Goal: Task Accomplishment & Management: Use online tool/utility

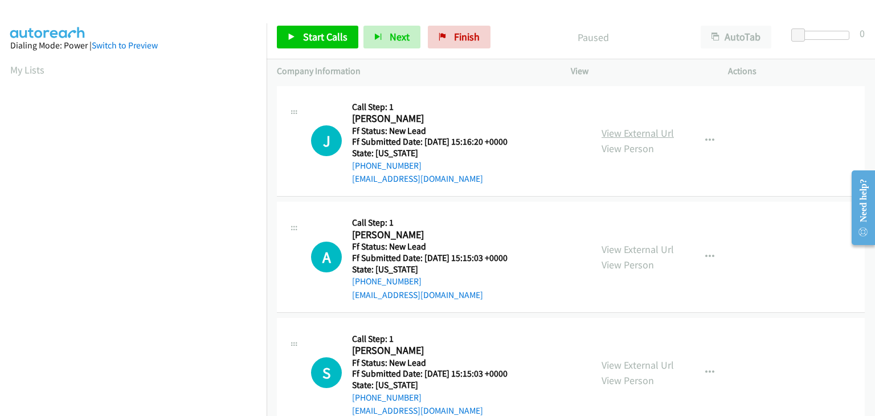
click at [660, 137] on link "View External Url" at bounding box center [637, 132] width 72 height 13
click at [705, 140] on icon "button" at bounding box center [709, 140] width 9 height 9
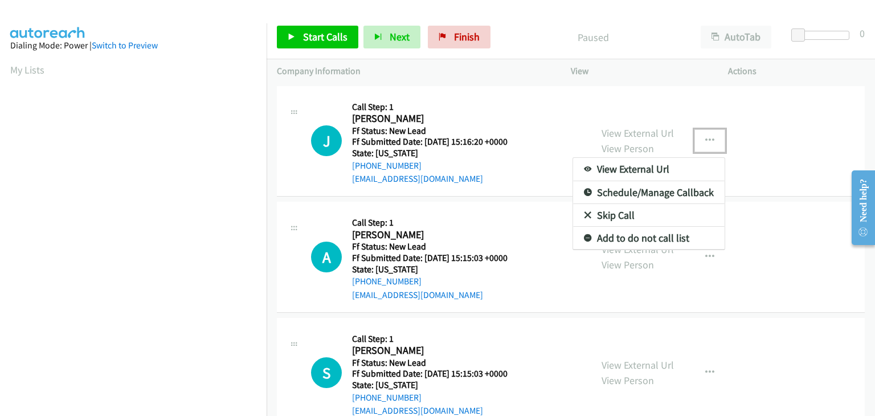
click at [639, 215] on link "Skip Call" at bounding box center [648, 215] width 151 height 23
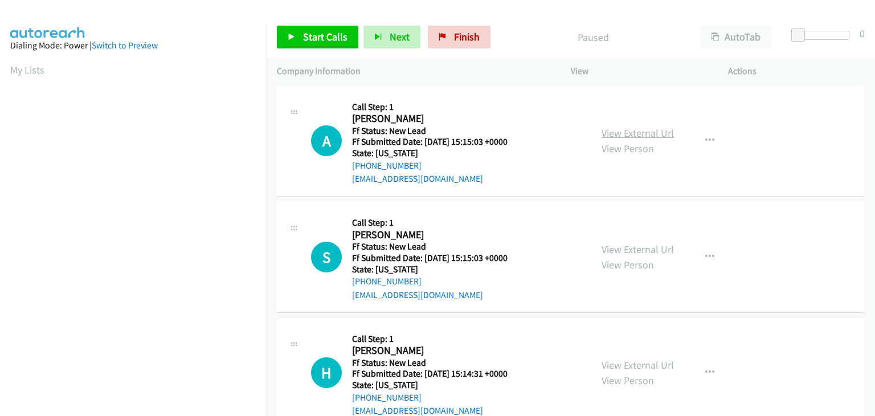
click at [625, 133] on link "View External Url" at bounding box center [637, 132] width 72 height 13
drag, startPoint x: 327, startPoint y: 35, endPoint x: 358, endPoint y: 35, distance: 30.2
click at [327, 35] on span "Start Calls" at bounding box center [325, 36] width 44 height 13
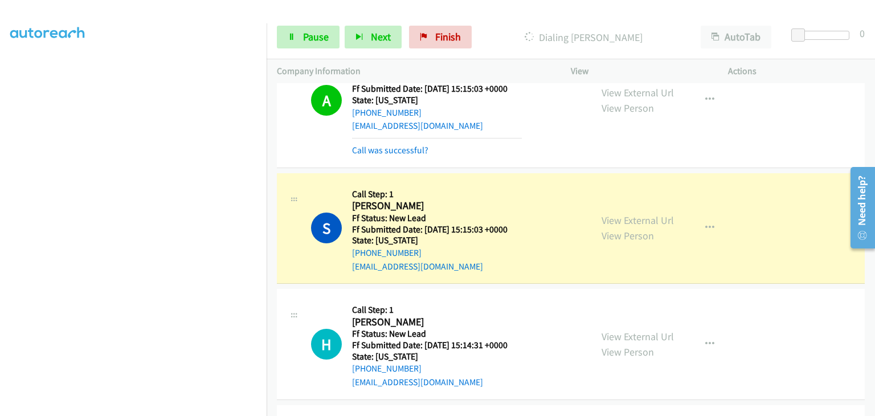
scroll to position [114, 0]
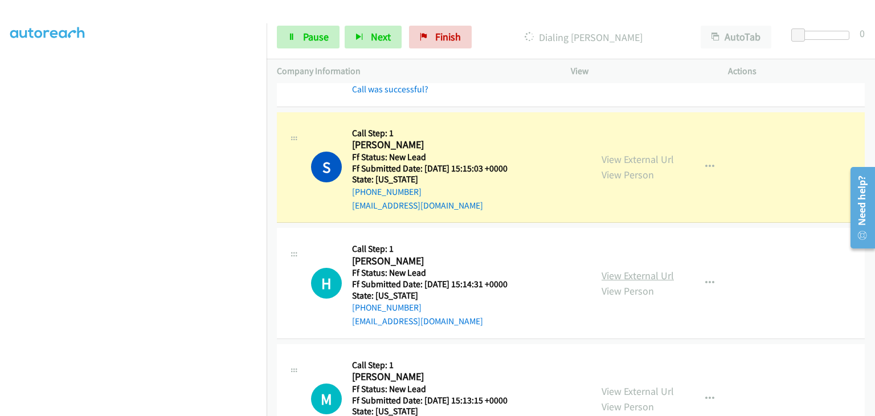
click at [641, 278] on link "View External Url" at bounding box center [637, 275] width 72 height 13
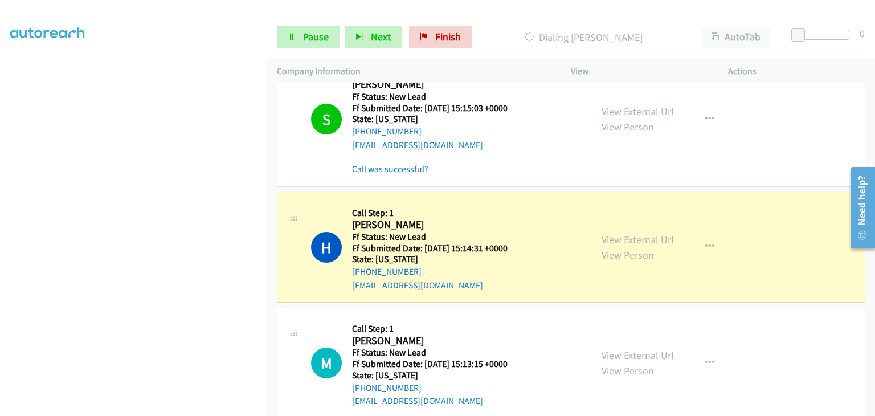
scroll to position [228, 0]
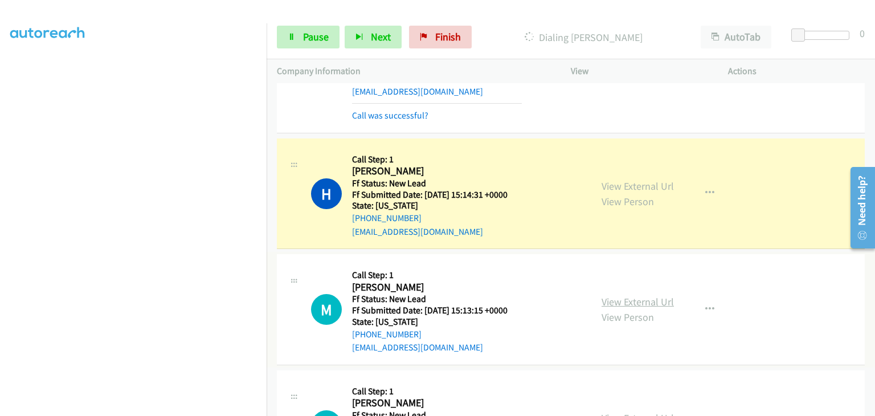
click at [613, 306] on link "View External Url" at bounding box center [637, 301] width 72 height 13
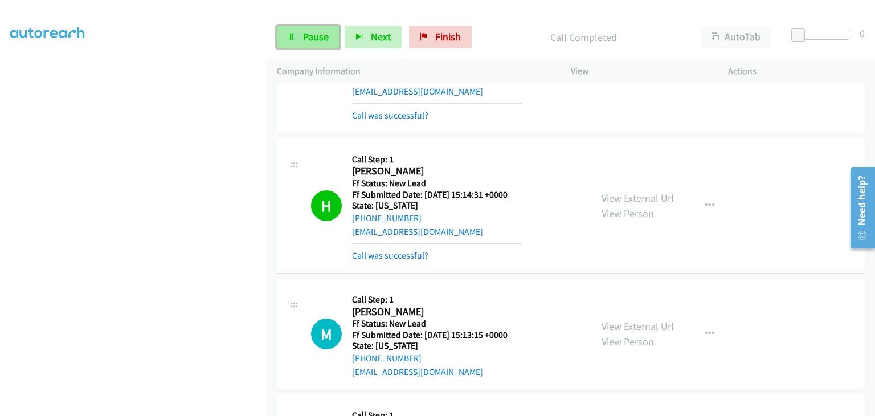
click at [329, 39] on link "Pause" at bounding box center [308, 37] width 63 height 23
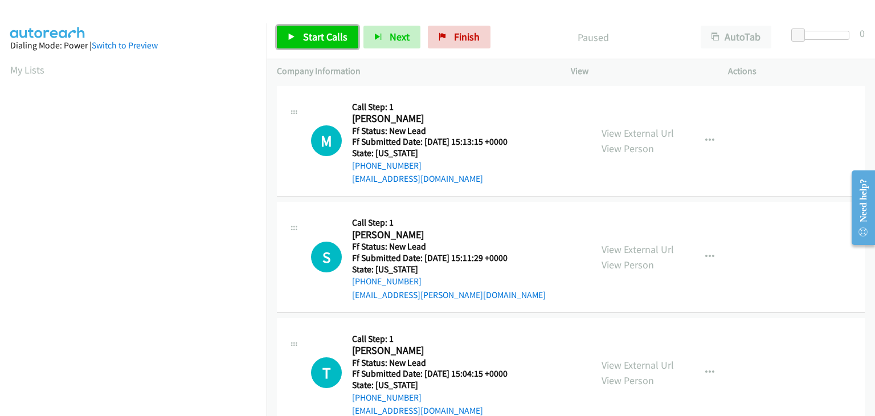
click at [306, 31] on span "Start Calls" at bounding box center [325, 36] width 44 height 13
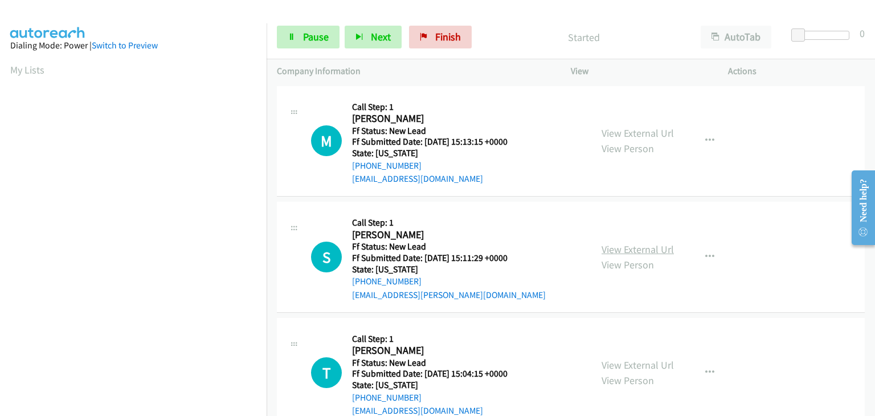
click at [615, 252] on link "View External Url" at bounding box center [637, 249] width 72 height 13
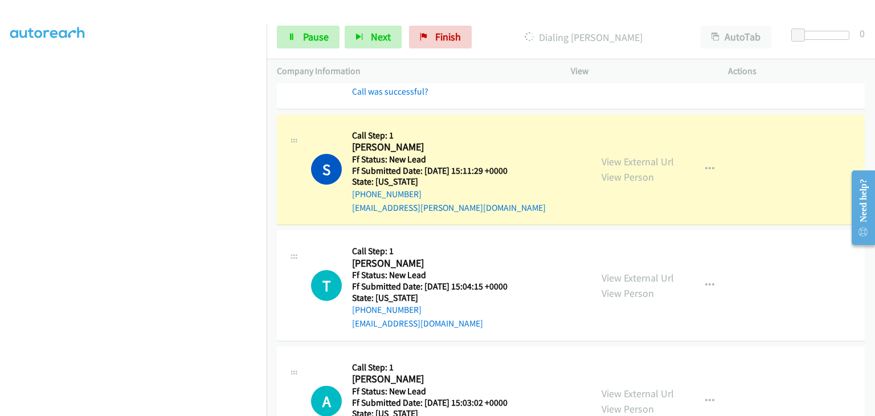
scroll to position [114, 0]
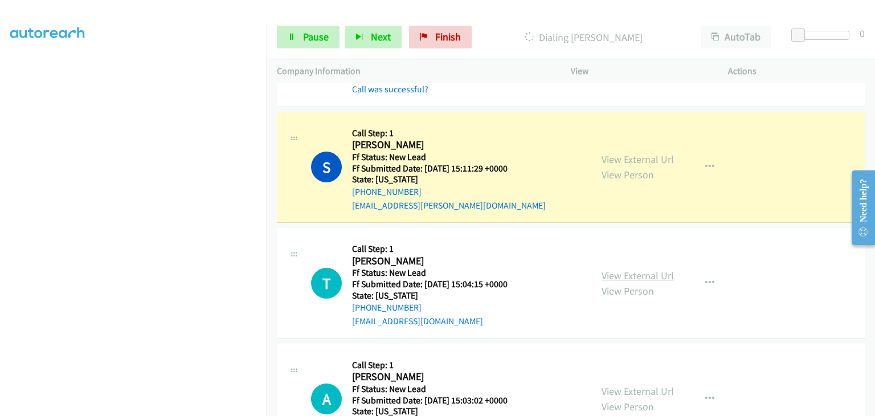
click at [666, 274] on link "View External Url" at bounding box center [637, 275] width 72 height 13
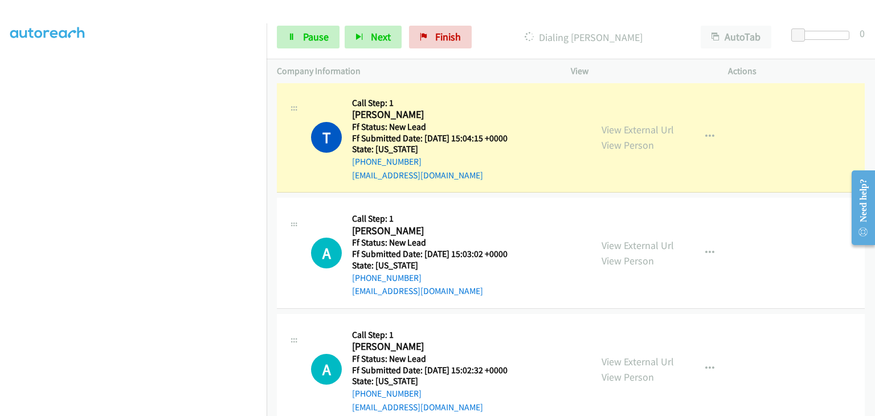
scroll to position [285, 0]
click at [613, 246] on link "View External Url" at bounding box center [637, 244] width 72 height 13
click at [315, 32] on span "Pause" at bounding box center [316, 36] width 26 height 13
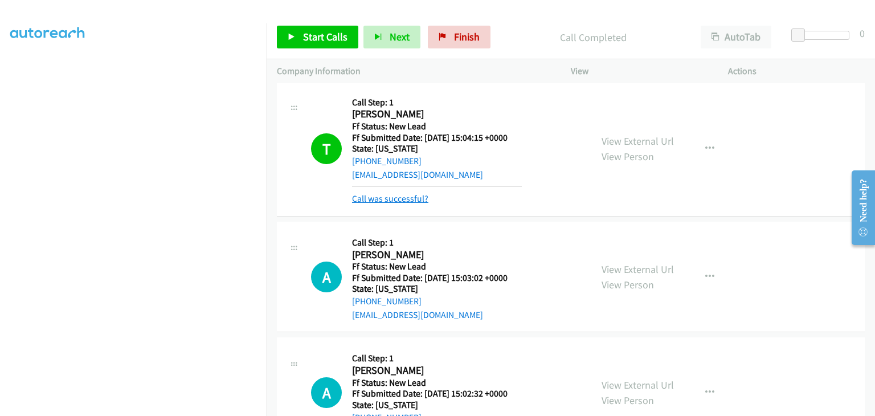
click at [391, 193] on link "Call was successful?" at bounding box center [390, 198] width 76 height 11
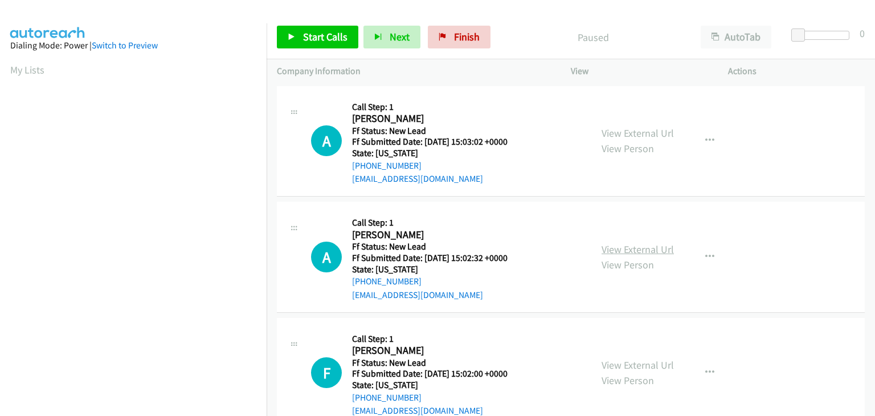
click at [650, 251] on link "View External Url" at bounding box center [637, 249] width 72 height 13
click at [339, 37] on span "Start Calls" at bounding box center [325, 36] width 44 height 13
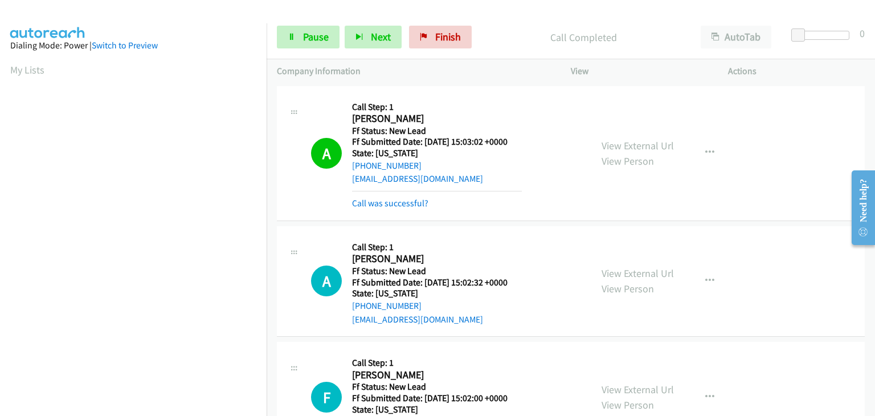
scroll to position [223, 0]
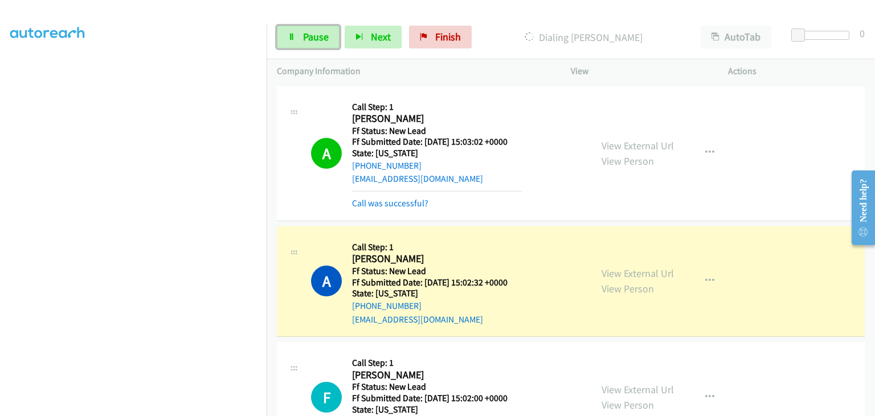
drag, startPoint x: 323, startPoint y: 31, endPoint x: 419, endPoint y: 56, distance: 99.4
click at [323, 31] on span "Pause" at bounding box center [316, 36] width 26 height 13
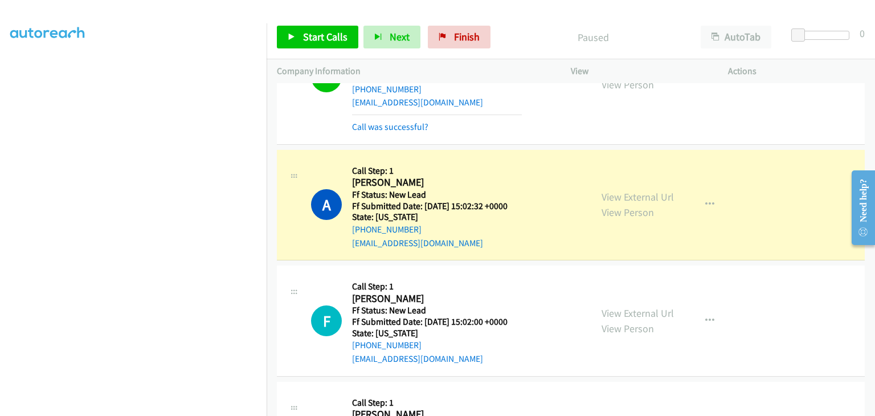
scroll to position [57, 0]
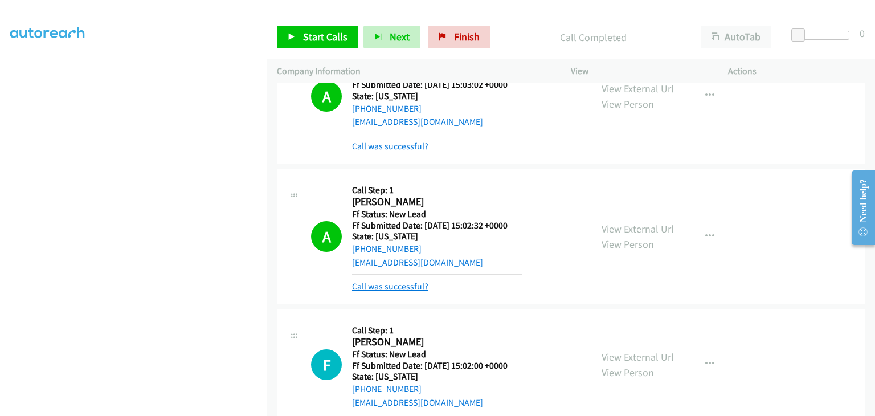
drag, startPoint x: 399, startPoint y: 284, endPoint x: 421, endPoint y: 284, distance: 22.2
click at [399, 284] on link "Call was successful?" at bounding box center [390, 286] width 76 height 11
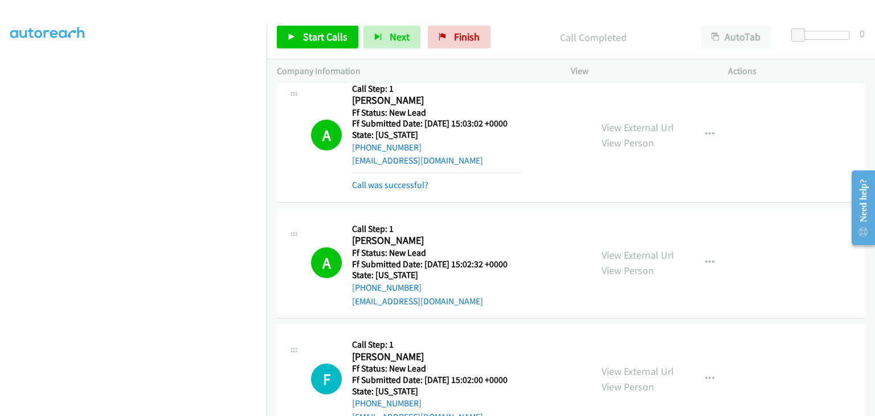
scroll to position [0, 0]
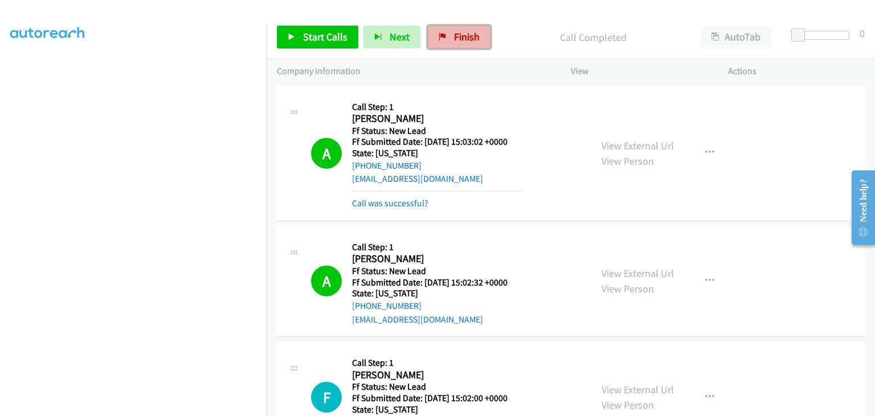
click at [458, 34] on span "Finish" at bounding box center [467, 36] width 26 height 13
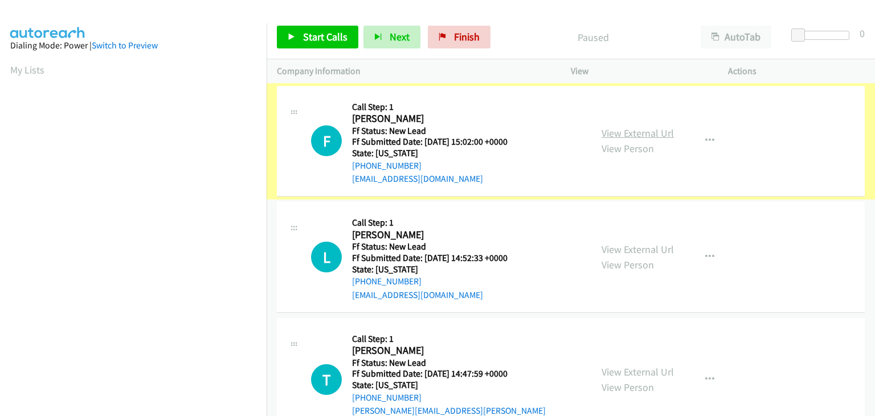
click at [615, 129] on link "View External Url" at bounding box center [637, 132] width 72 height 13
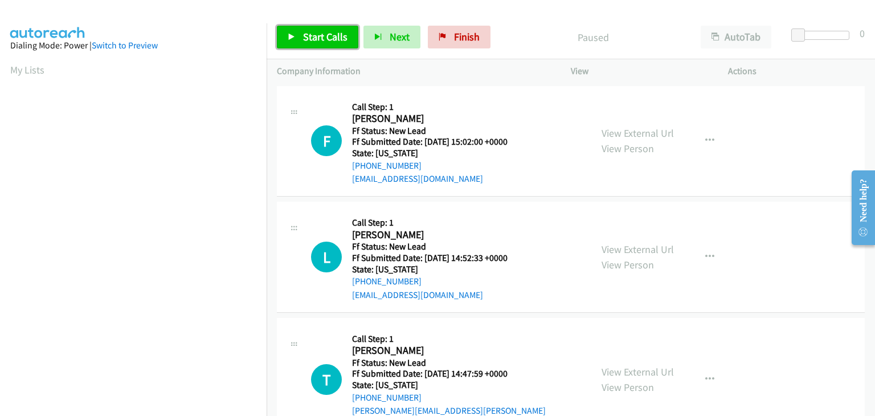
click at [332, 44] on link "Start Calls" at bounding box center [317, 37] width 81 height 23
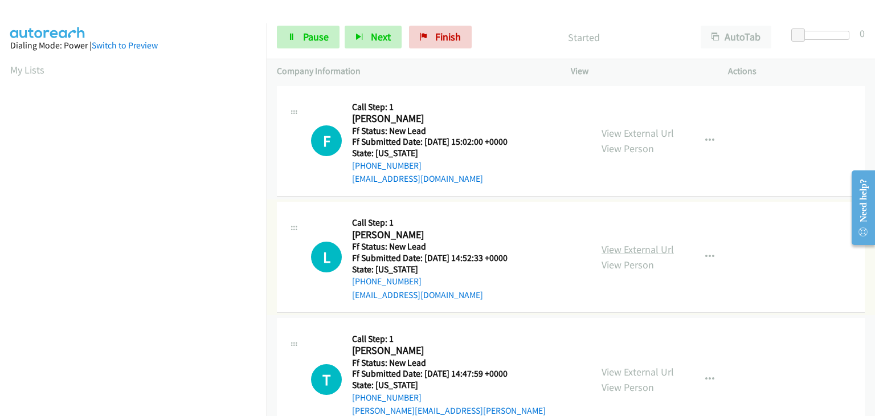
click at [621, 250] on link "View External Url" at bounding box center [637, 249] width 72 height 13
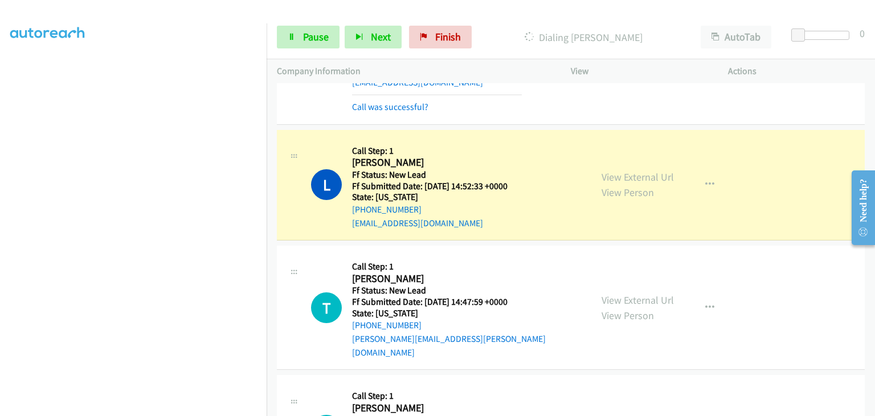
scroll to position [171, 0]
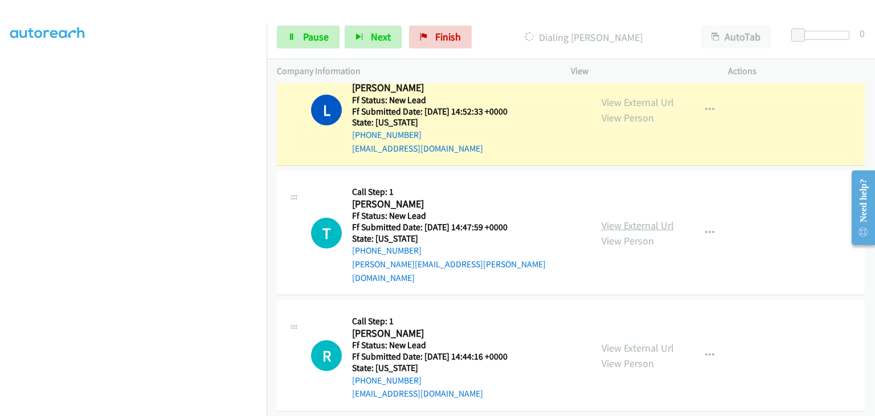
click at [630, 219] on link "View External Url" at bounding box center [637, 225] width 72 height 13
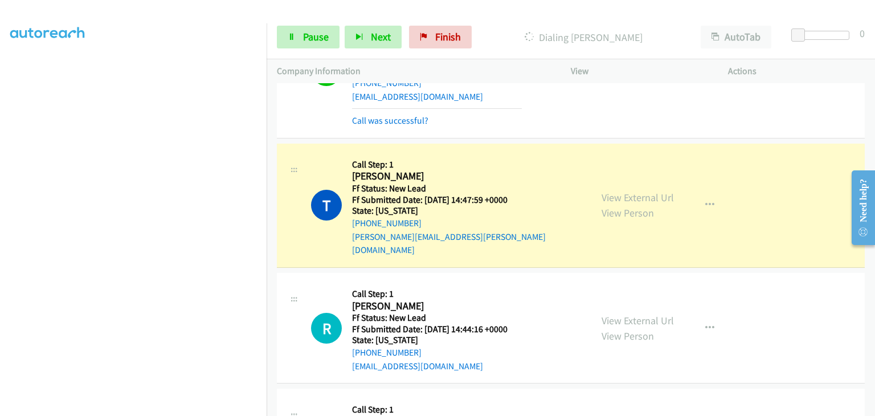
scroll to position [285, 0]
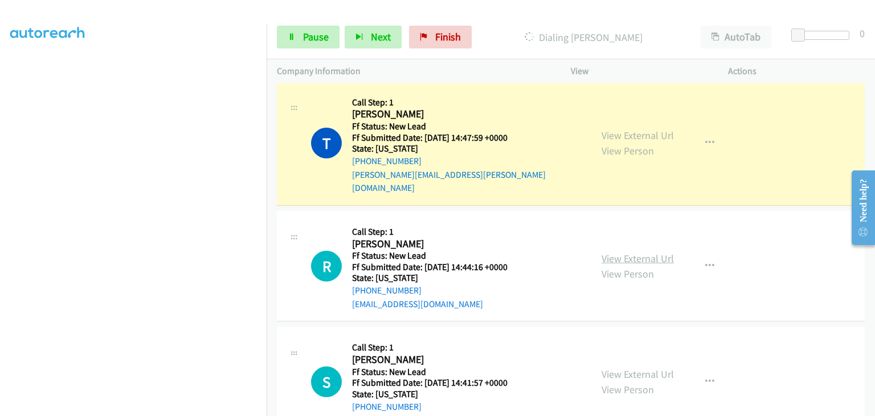
click at [617, 252] on link "View External Url" at bounding box center [637, 258] width 72 height 13
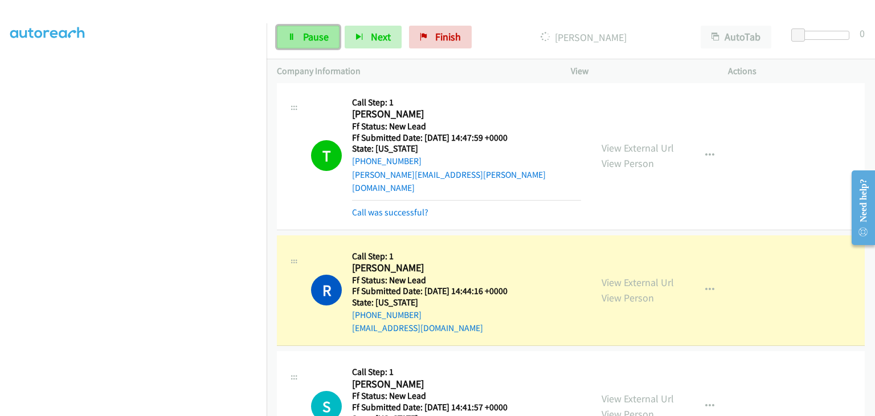
click at [296, 36] on link "Pause" at bounding box center [308, 37] width 63 height 23
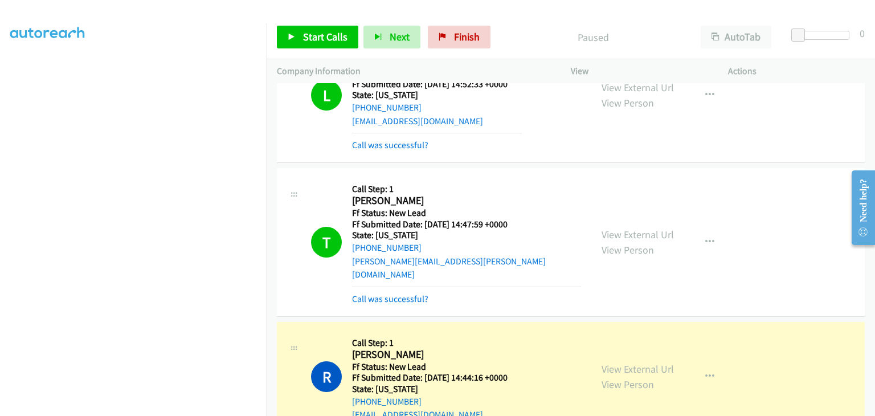
scroll to position [171, 0]
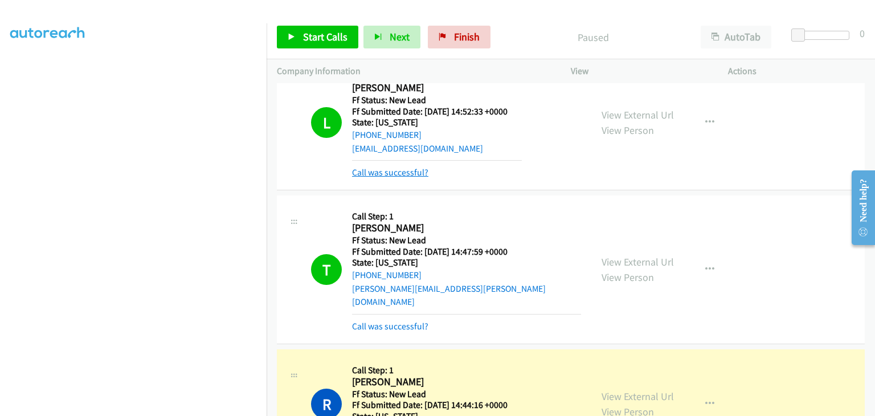
click at [413, 174] on link "Call was successful?" at bounding box center [390, 172] width 76 height 11
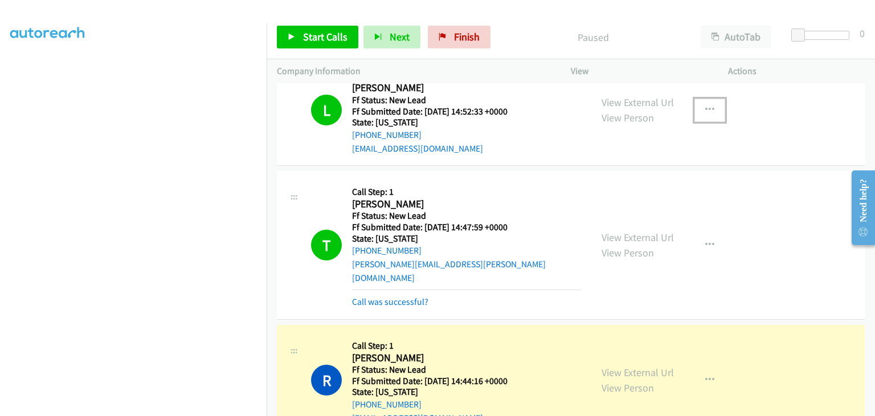
click at [708, 108] on icon "button" at bounding box center [709, 109] width 9 height 9
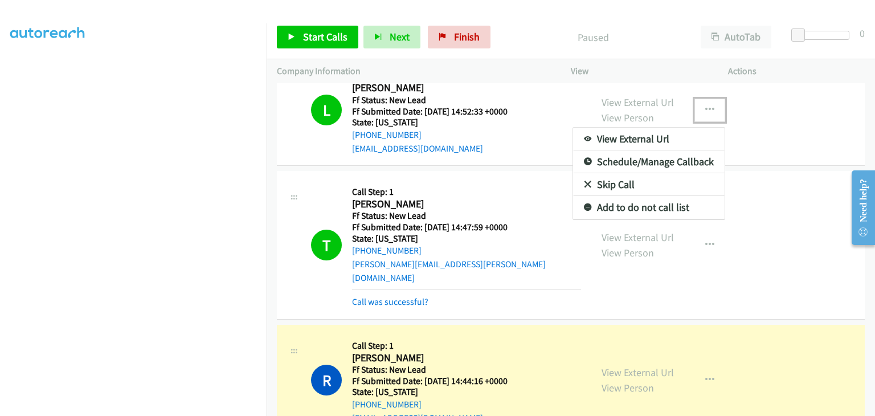
click at [624, 206] on link "Add to do not call list" at bounding box center [648, 207] width 151 height 23
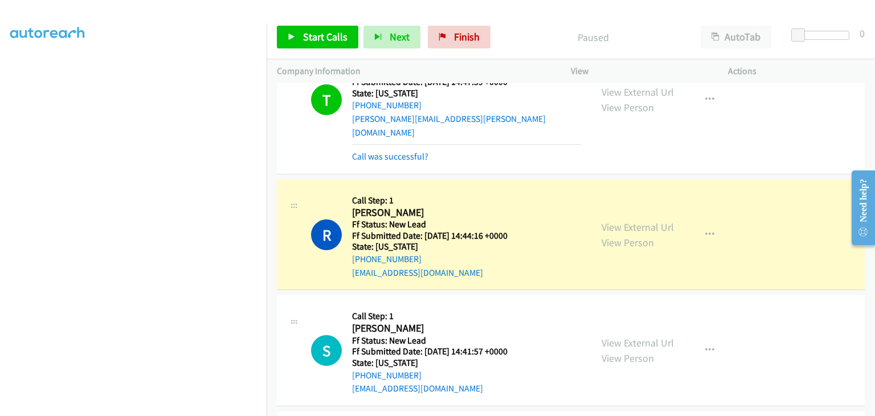
scroll to position [342, 0]
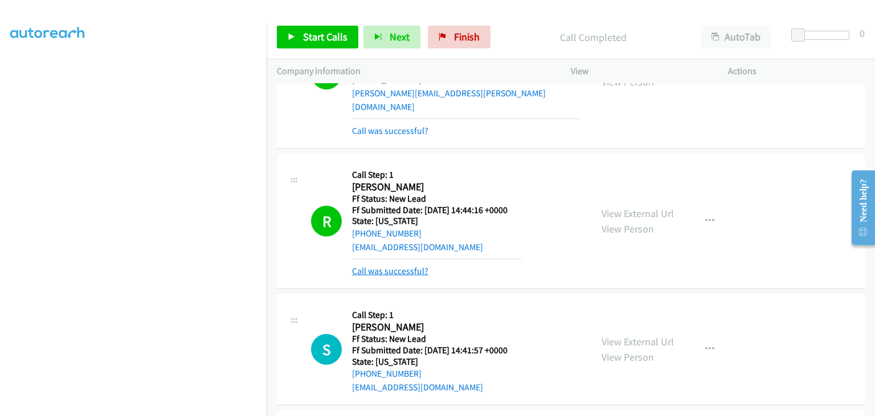
click at [415, 265] on link "Call was successful?" at bounding box center [390, 270] width 76 height 11
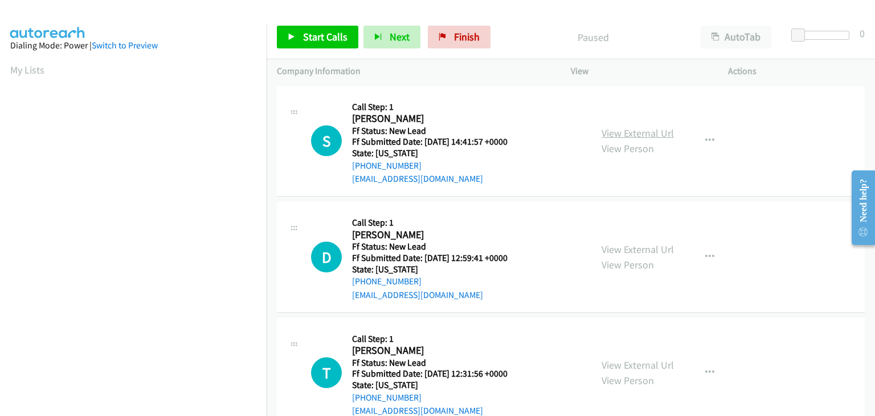
click at [649, 138] on link "View External Url" at bounding box center [637, 132] width 72 height 13
click at [305, 34] on span "Start Calls" at bounding box center [325, 36] width 44 height 13
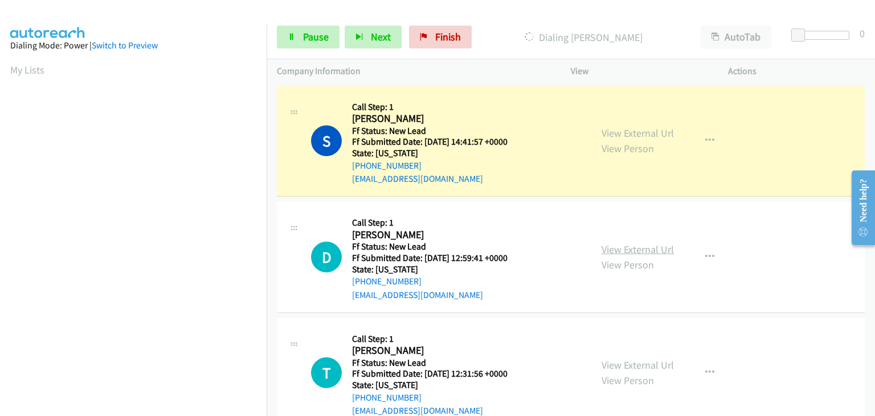
click at [627, 249] on link "View External Url" at bounding box center [637, 249] width 72 height 13
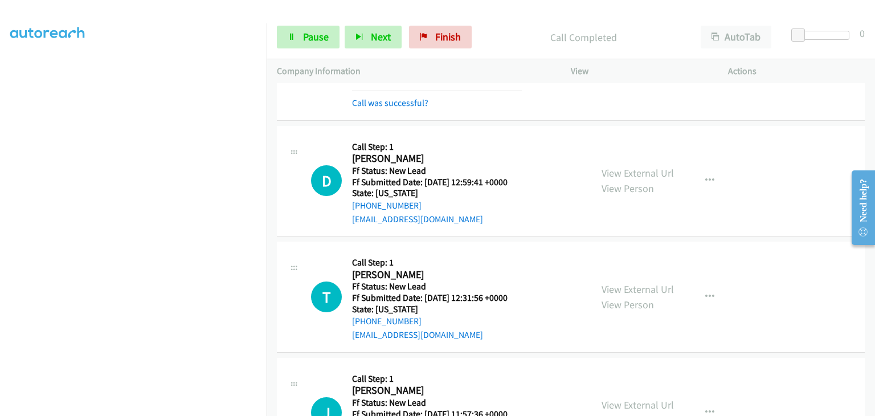
scroll to position [114, 0]
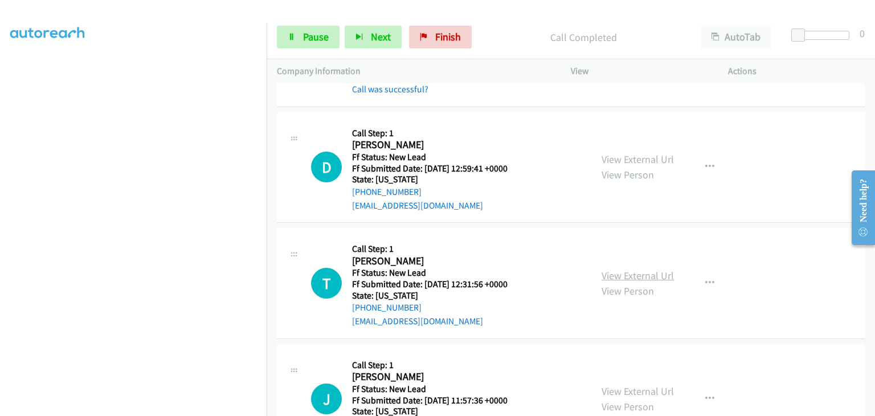
click at [625, 270] on link "View External Url" at bounding box center [637, 275] width 72 height 13
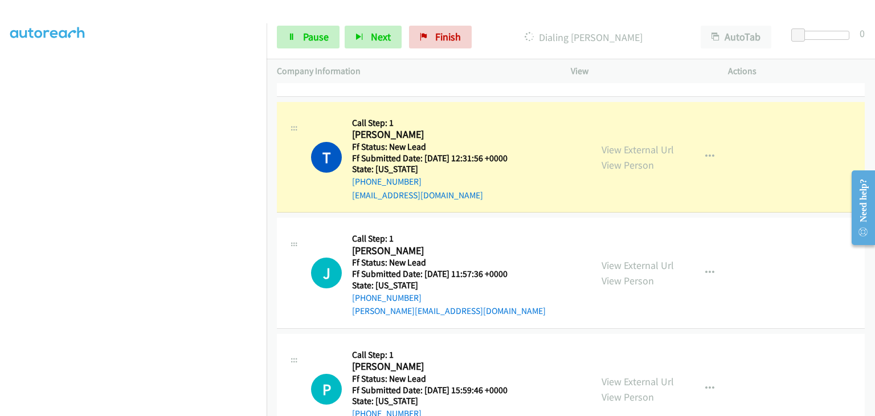
scroll to position [285, 0]
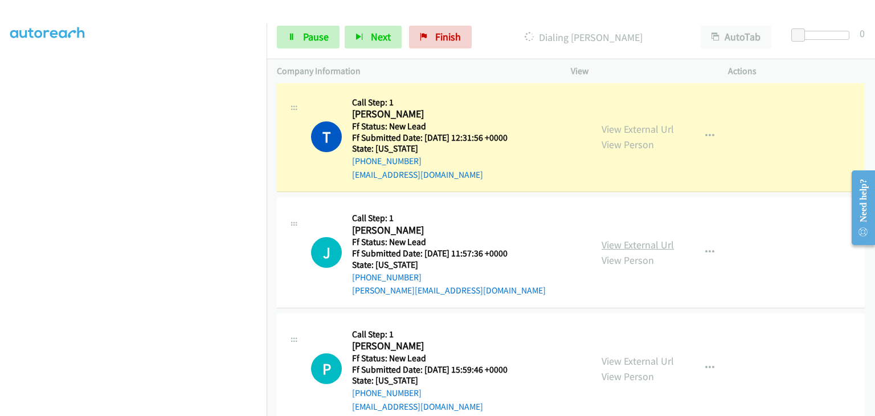
click at [635, 242] on link "View External Url" at bounding box center [637, 244] width 72 height 13
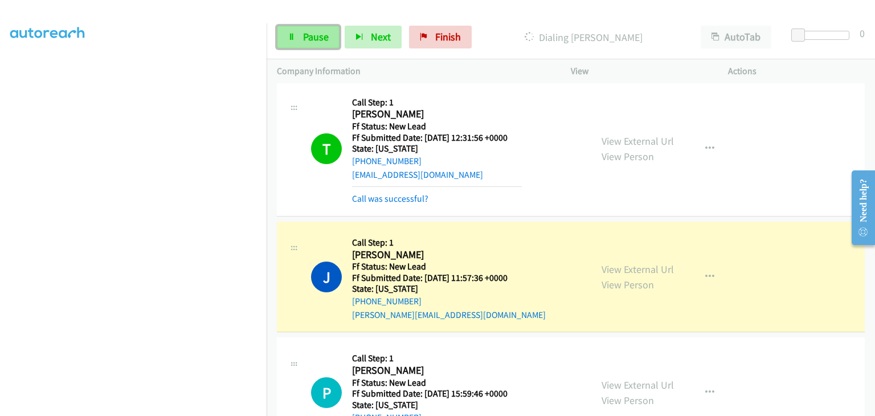
click at [300, 39] on link "Pause" at bounding box center [308, 37] width 63 height 23
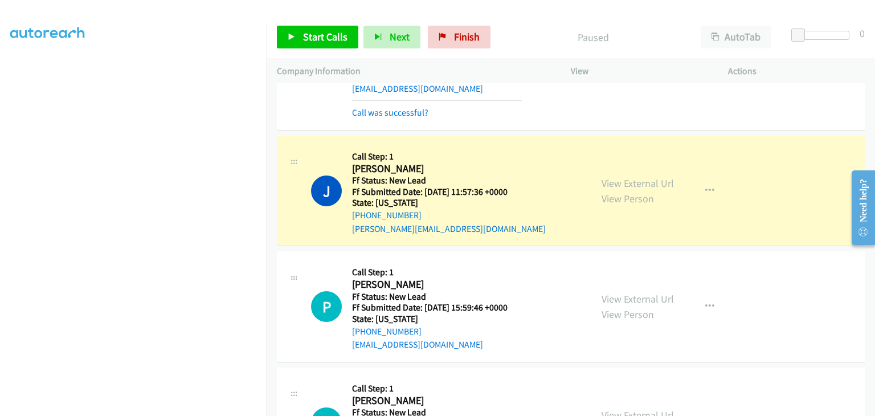
scroll to position [399, 0]
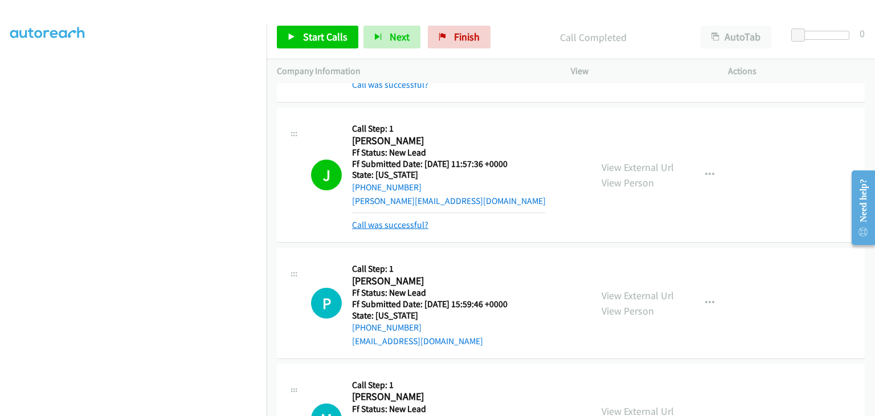
click at [403, 221] on link "Call was successful?" at bounding box center [390, 224] width 76 height 11
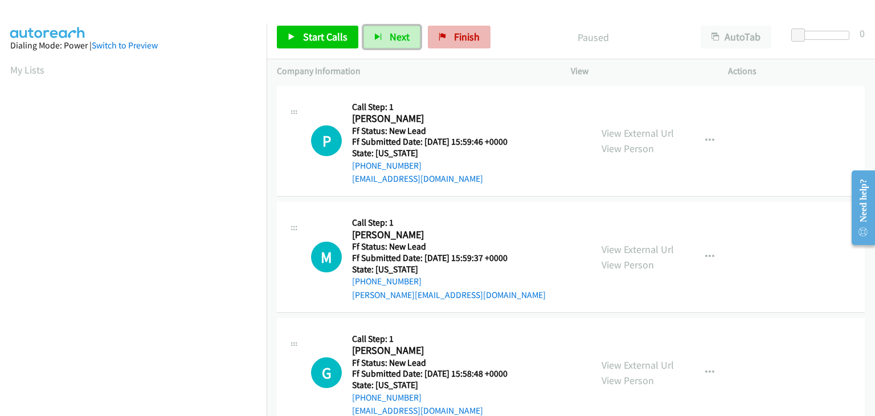
drag, startPoint x: 415, startPoint y: 39, endPoint x: 437, endPoint y: 42, distance: 22.9
click at [415, 39] on button "Next" at bounding box center [391, 37] width 57 height 23
click at [461, 38] on span "Finish" at bounding box center [467, 36] width 26 height 13
